Goal: Manage account settings

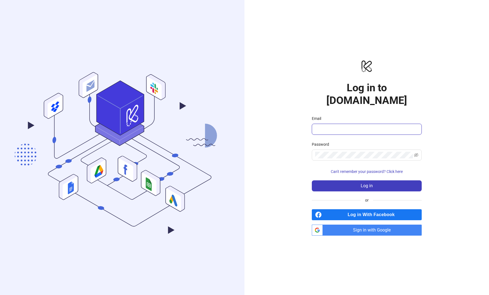
click at [349, 126] on input "Email" at bounding box center [366, 129] width 102 height 7
click at [373, 225] on span "Sign in with Google" at bounding box center [373, 230] width 97 height 11
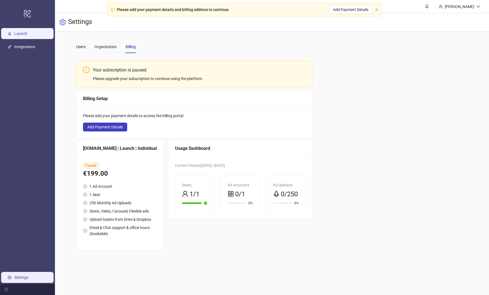
click at [24, 33] on link "Launch" at bounding box center [20, 33] width 13 height 4
click at [19, 278] on link "Settings" at bounding box center [21, 277] width 14 height 4
click at [25, 275] on link "Settings" at bounding box center [21, 277] width 14 height 4
click at [466, 6] on div "[PERSON_NAME]" at bounding box center [460, 7] width 34 height 6
click at [461, 19] on div "Settings" at bounding box center [272, 22] width 434 height 18
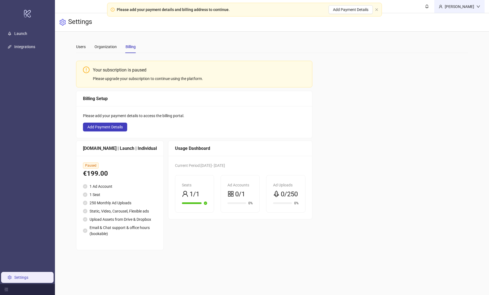
click at [462, 10] on div "[PERSON_NAME]" at bounding box center [460, 6] width 50 height 13
click at [462, 21] on span "Logout" at bounding box center [467, 19] width 26 height 6
